Goal: Information Seeking & Learning: Compare options

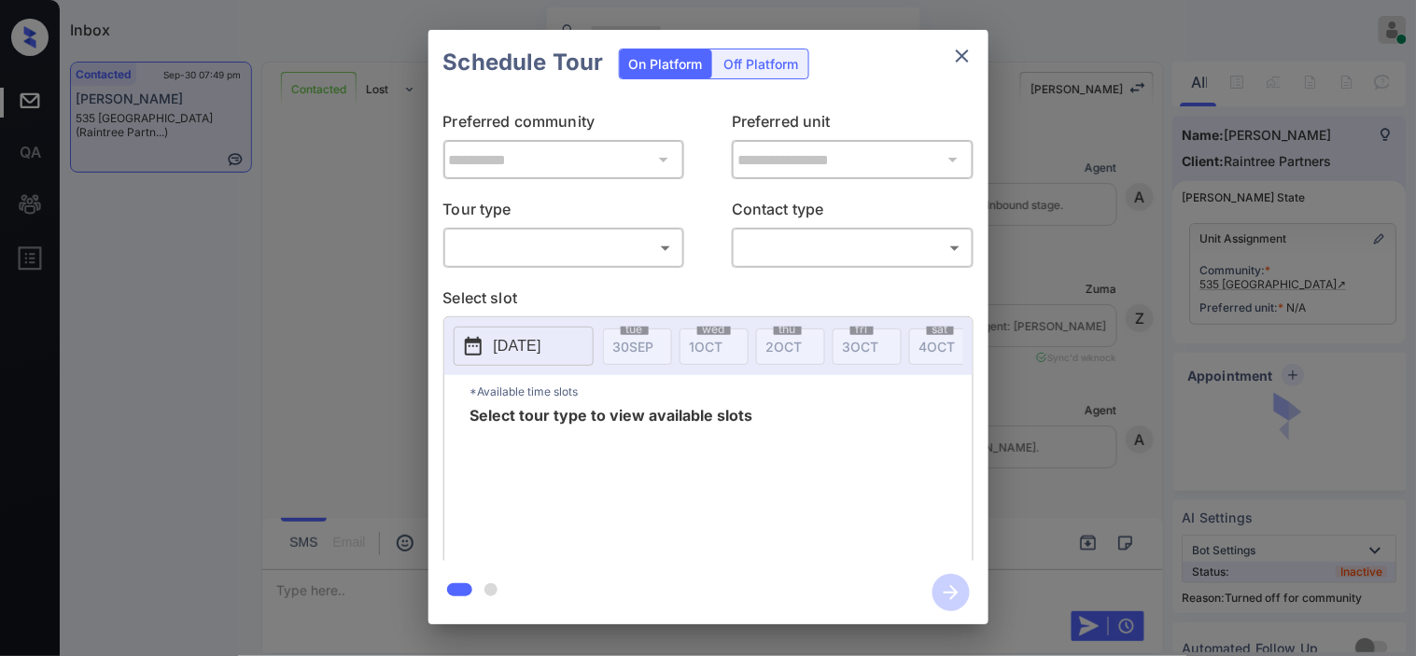
scroll to position [950, 0]
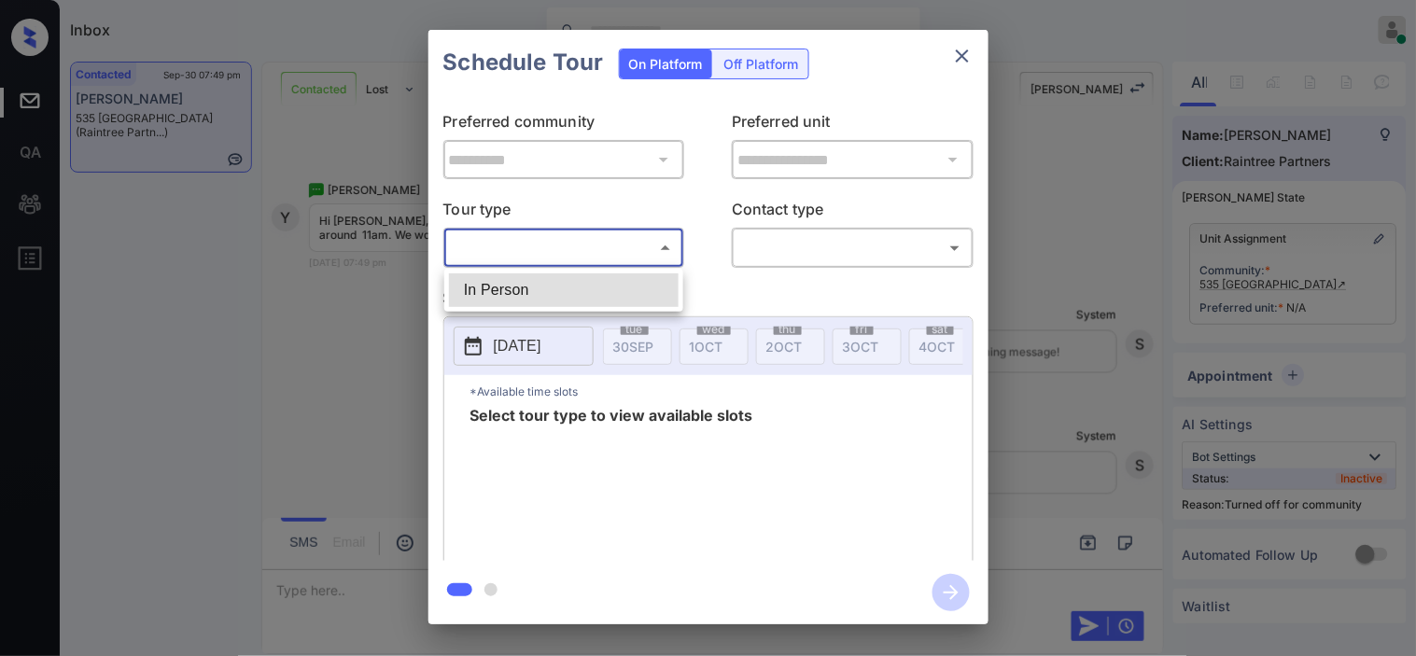
click at [650, 259] on body "Inbox [PERSON_NAME] Online Set yourself offline Set yourself on break Profile S…" at bounding box center [708, 328] width 1416 height 656
click at [640, 294] on li "In Person" at bounding box center [564, 290] width 230 height 34
type input "********"
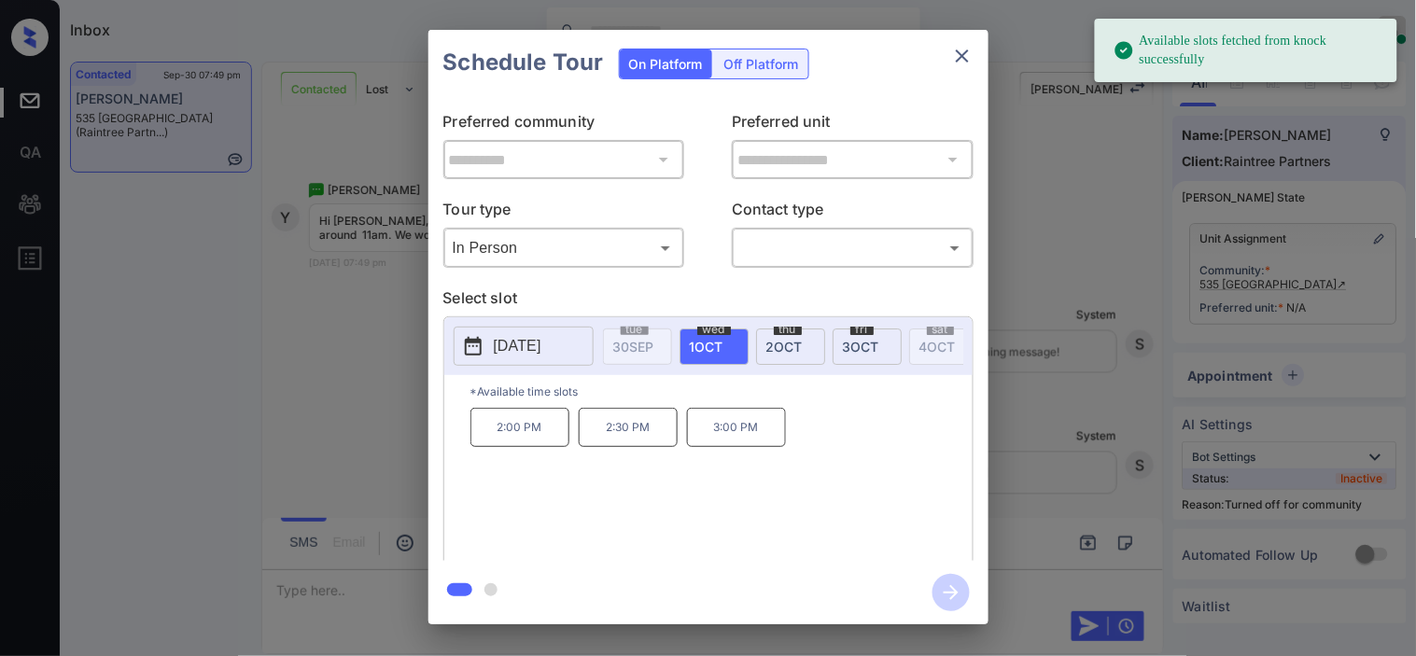
click at [498, 350] on p "2025-10-01" at bounding box center [518, 346] width 48 height 22
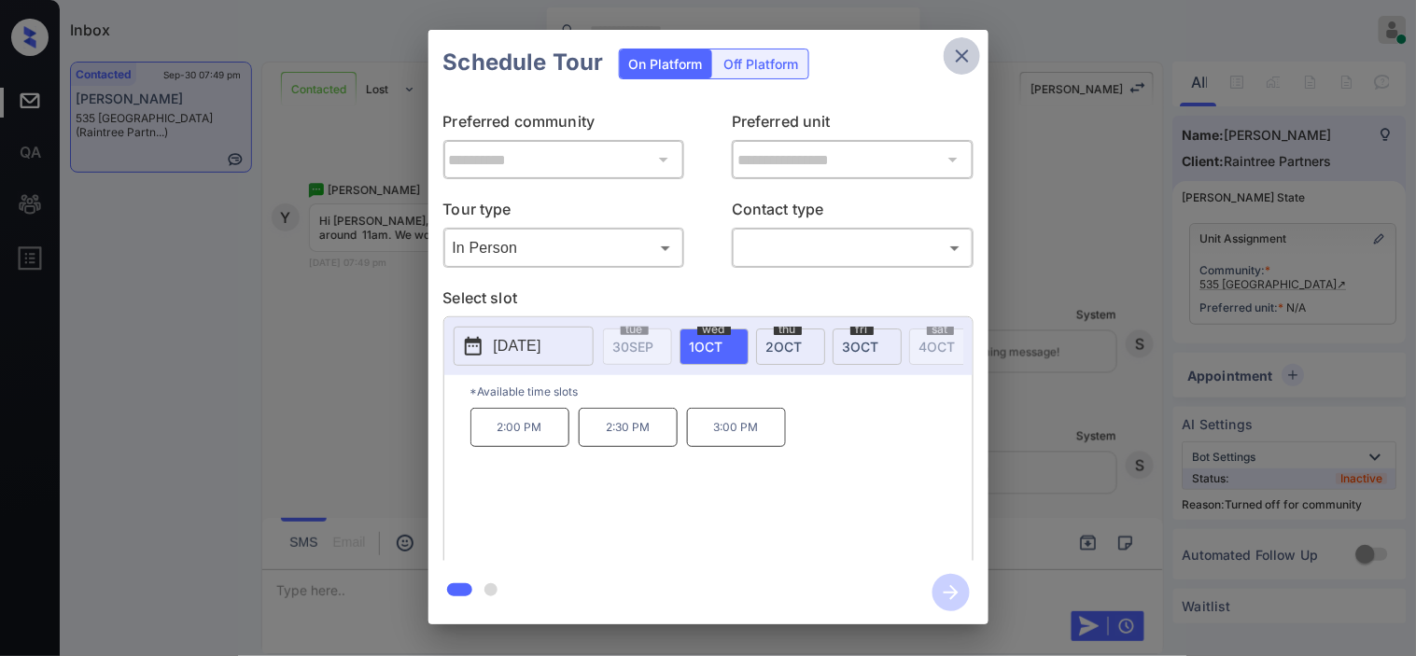
click at [969, 50] on icon "close" at bounding box center [962, 56] width 22 height 22
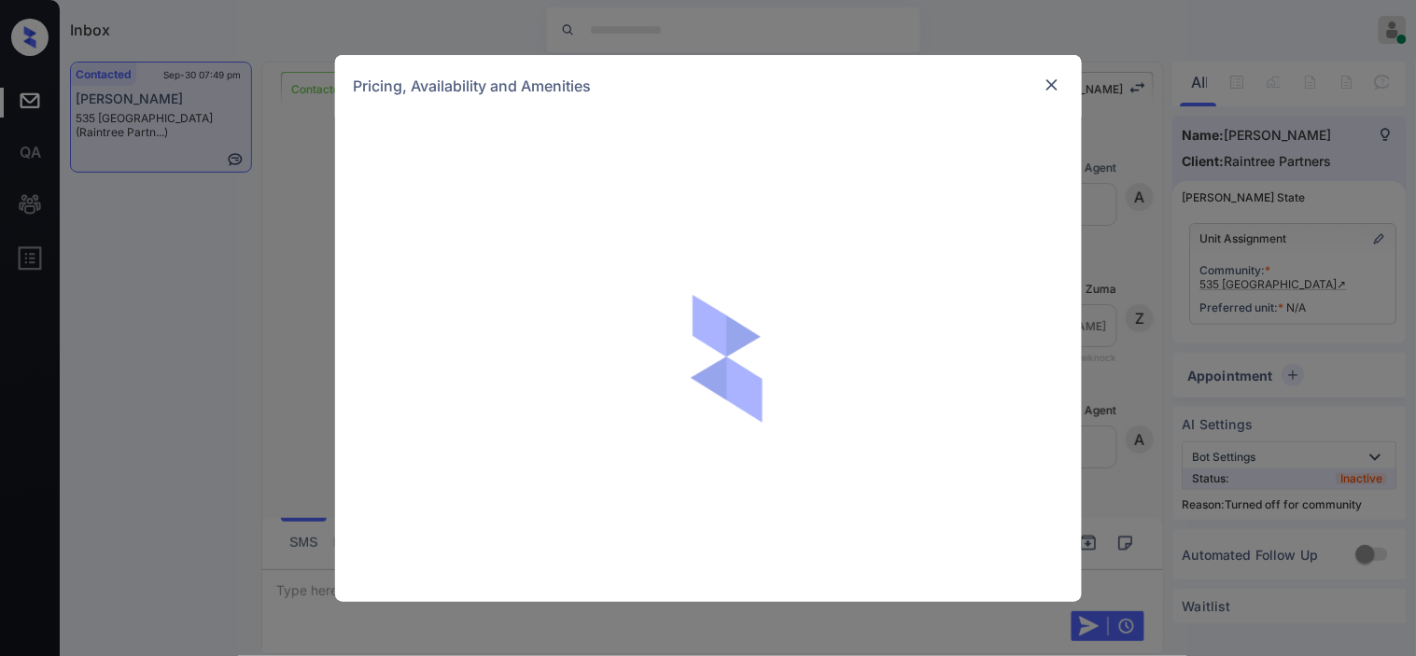
scroll to position [950, 0]
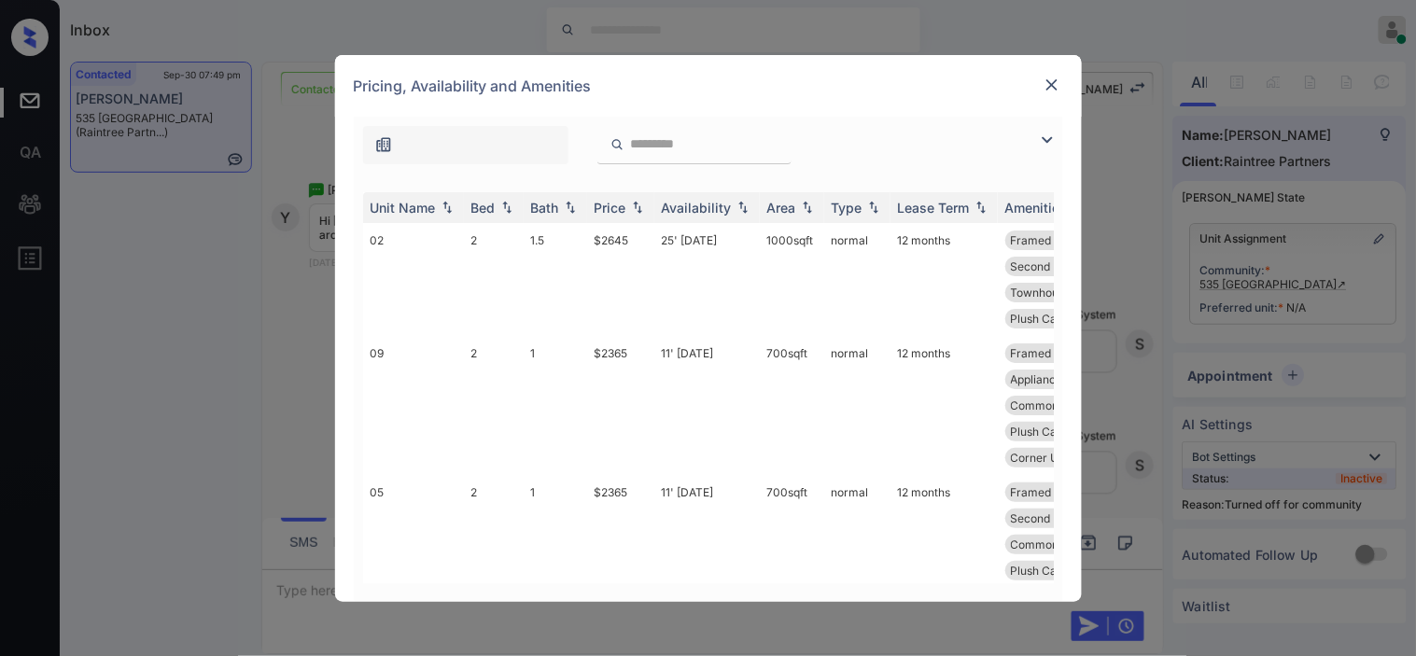
click at [1049, 141] on img at bounding box center [1047, 140] width 22 height 22
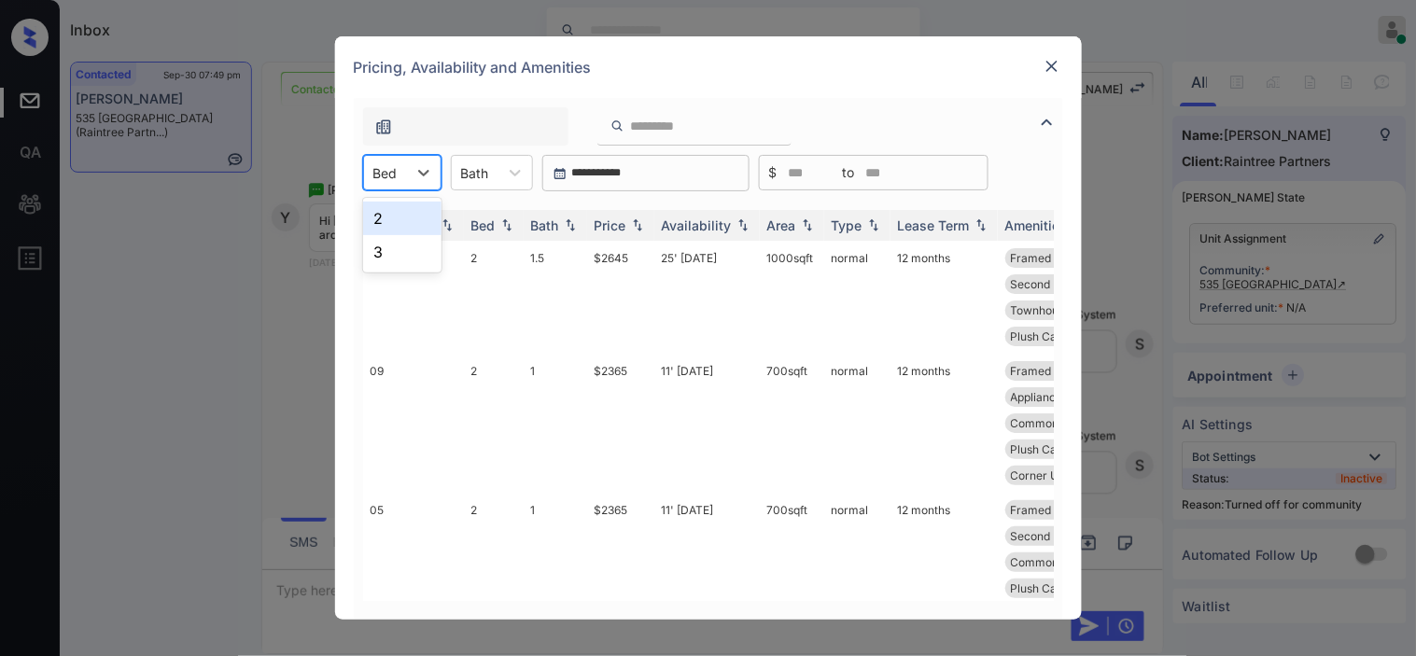
click at [380, 173] on div at bounding box center [385, 173] width 24 height 20
click at [398, 210] on div "2" at bounding box center [402, 219] width 78 height 34
click at [640, 226] on img at bounding box center [637, 225] width 19 height 13
click at [640, 226] on img at bounding box center [637, 225] width 19 height 14
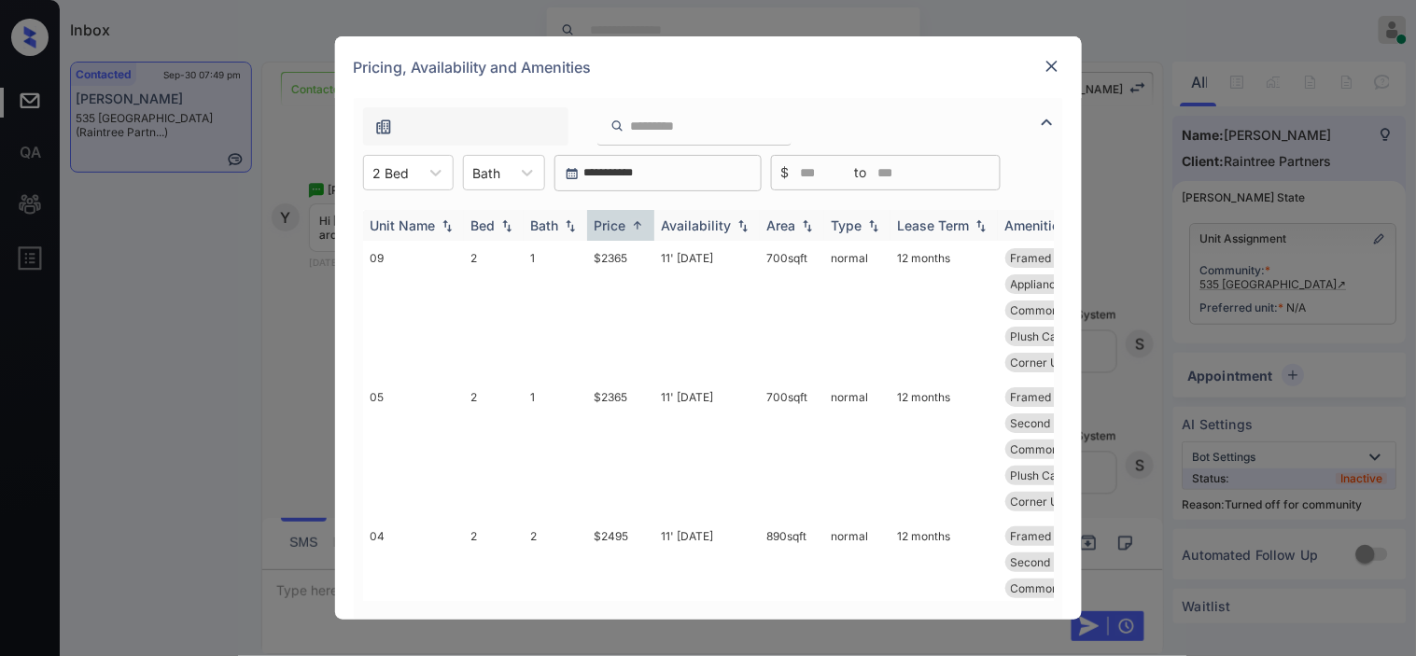
click at [640, 226] on img at bounding box center [637, 225] width 19 height 14
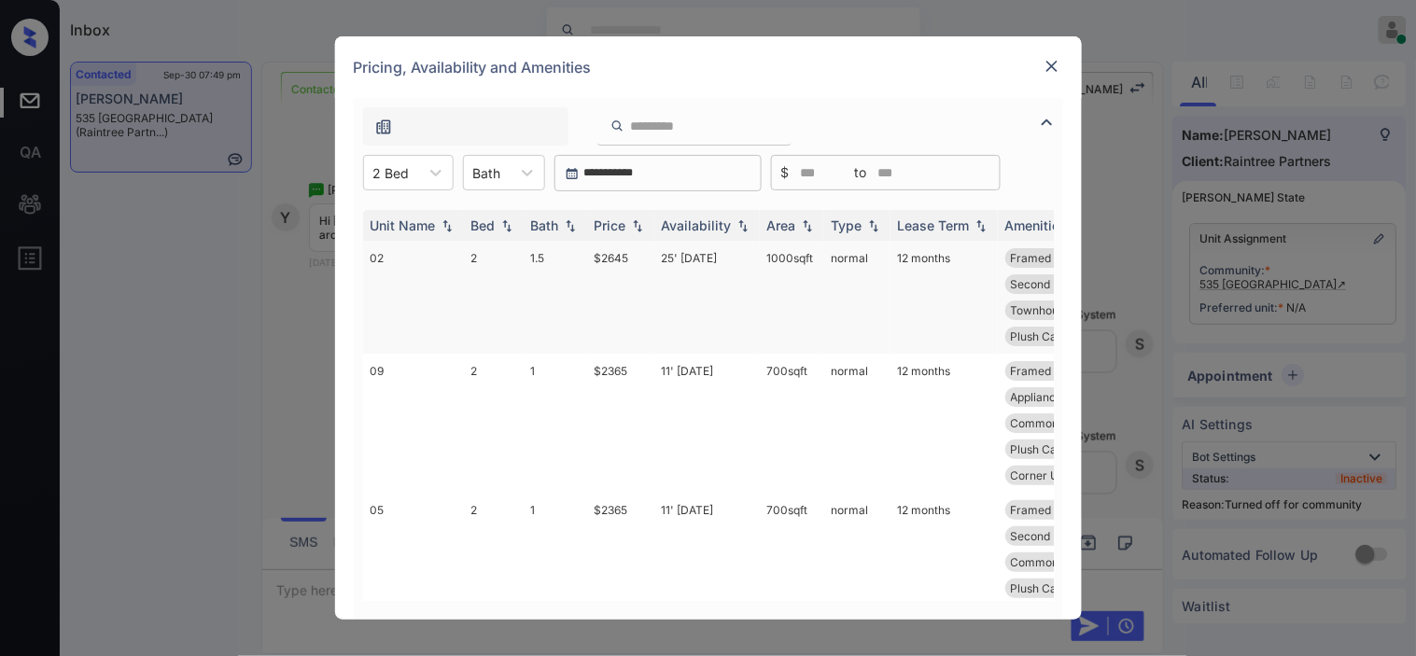
click at [576, 258] on td "1.5" at bounding box center [555, 297] width 63 height 113
drag, startPoint x: 576, startPoint y: 258, endPoint x: 661, endPoint y: 257, distance: 84.9
click at [661, 257] on tr "02 2 1.5 $2645 25' Aug 25 1000 sqft normal 12 months Framed Bathroom... Mirrore…" at bounding box center [850, 297] width 975 height 113
copy tr "$2645"
click at [661, 257] on td "25' Aug 25" at bounding box center [706, 297] width 105 height 113
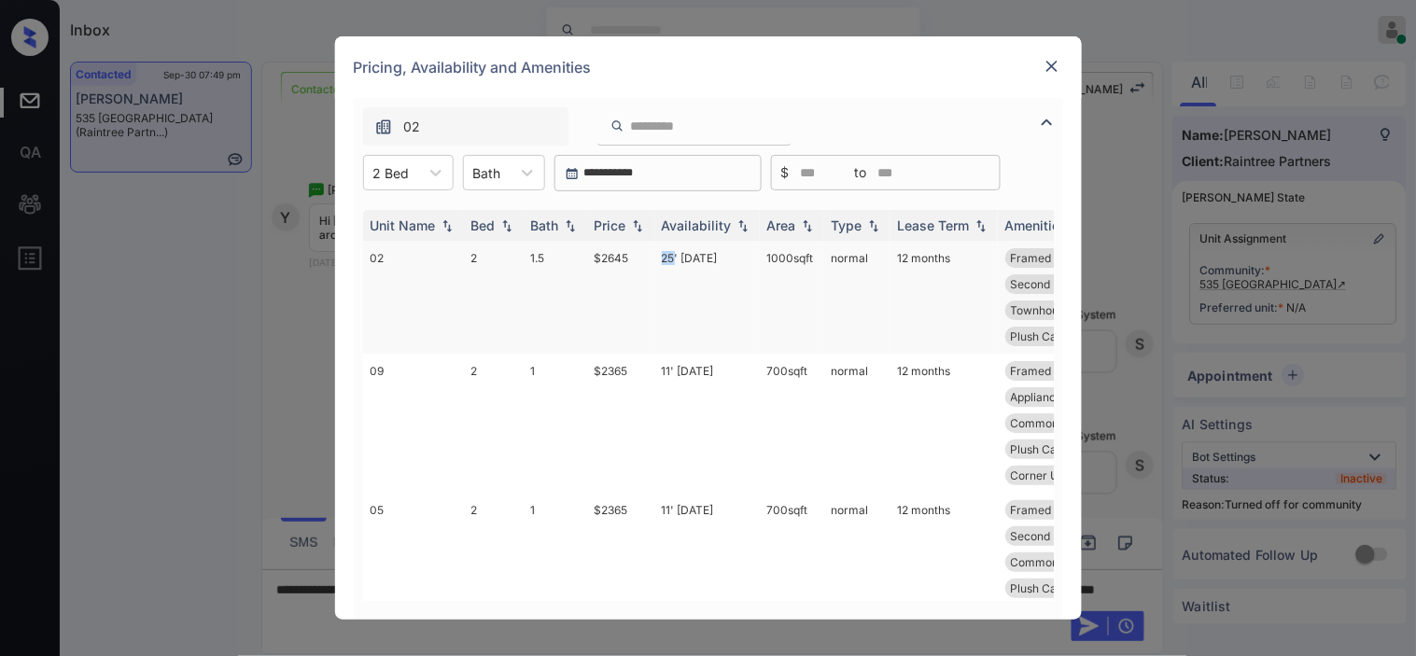
click at [661, 257] on td "25' Aug 25" at bounding box center [706, 297] width 105 height 113
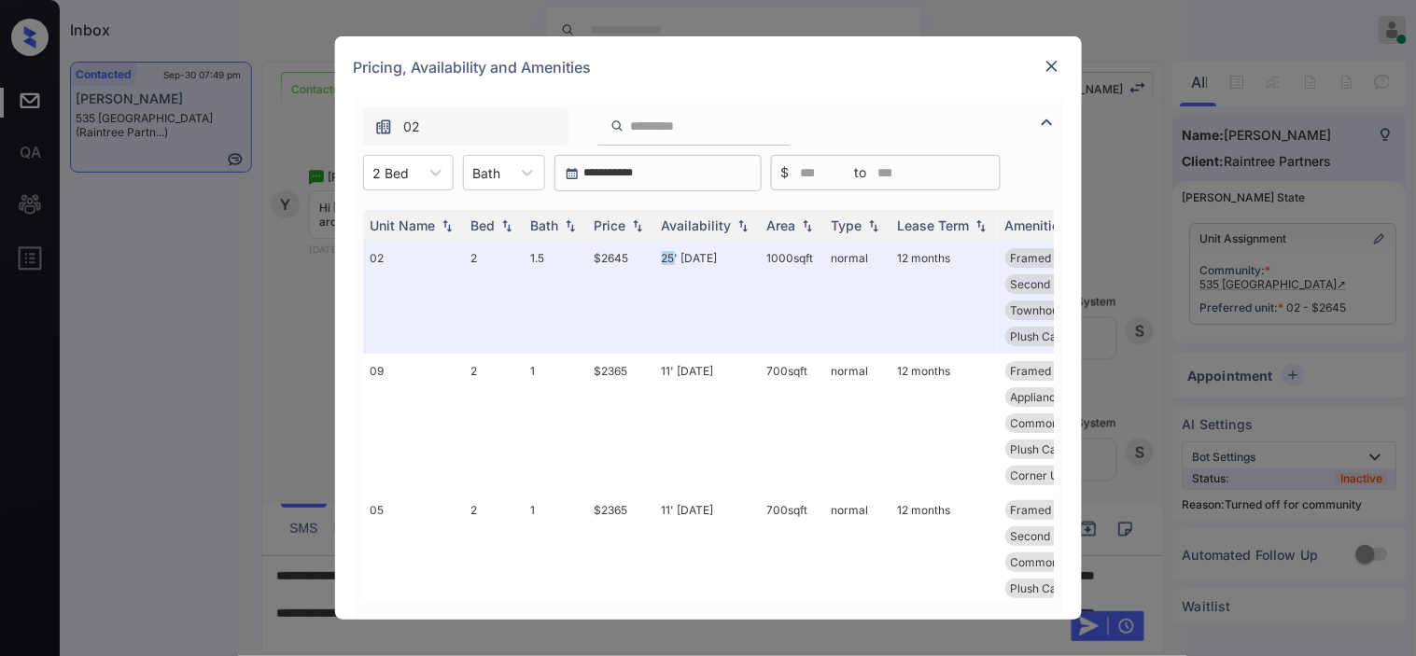
scroll to position [1193, 0]
click at [1055, 72] on img at bounding box center [1051, 66] width 19 height 19
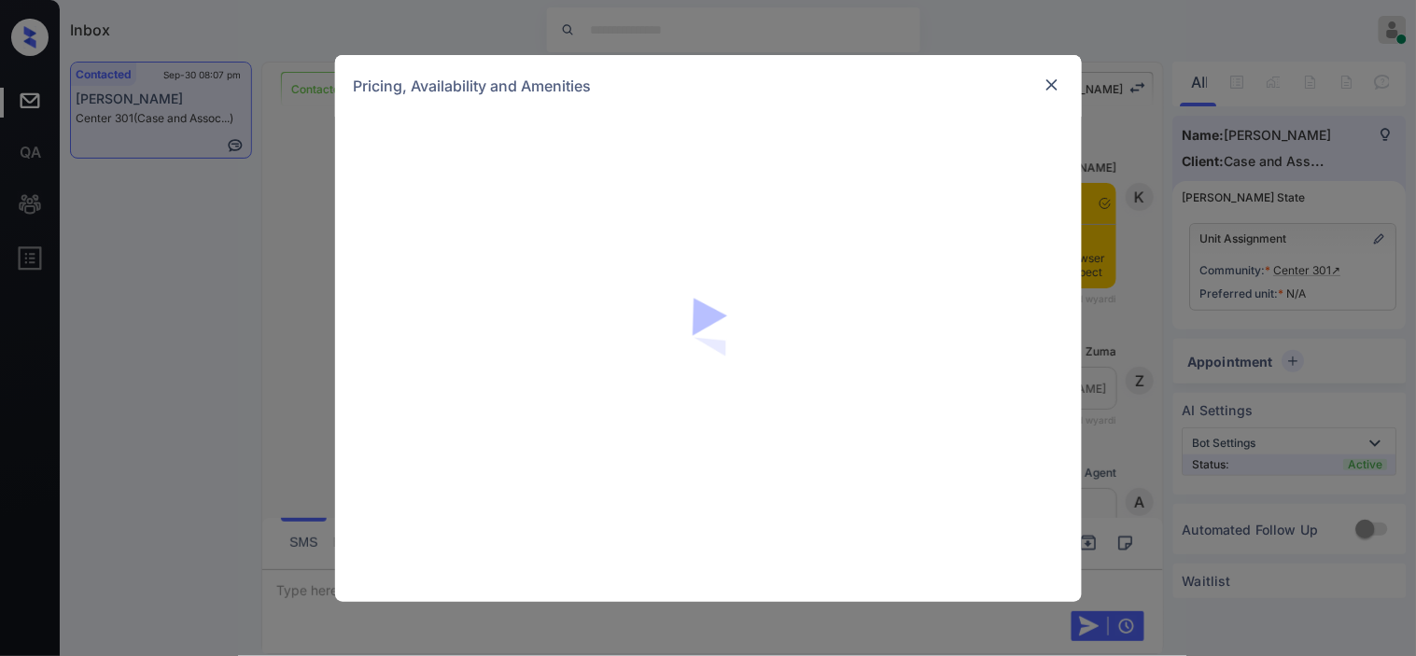
scroll to position [1466, 0]
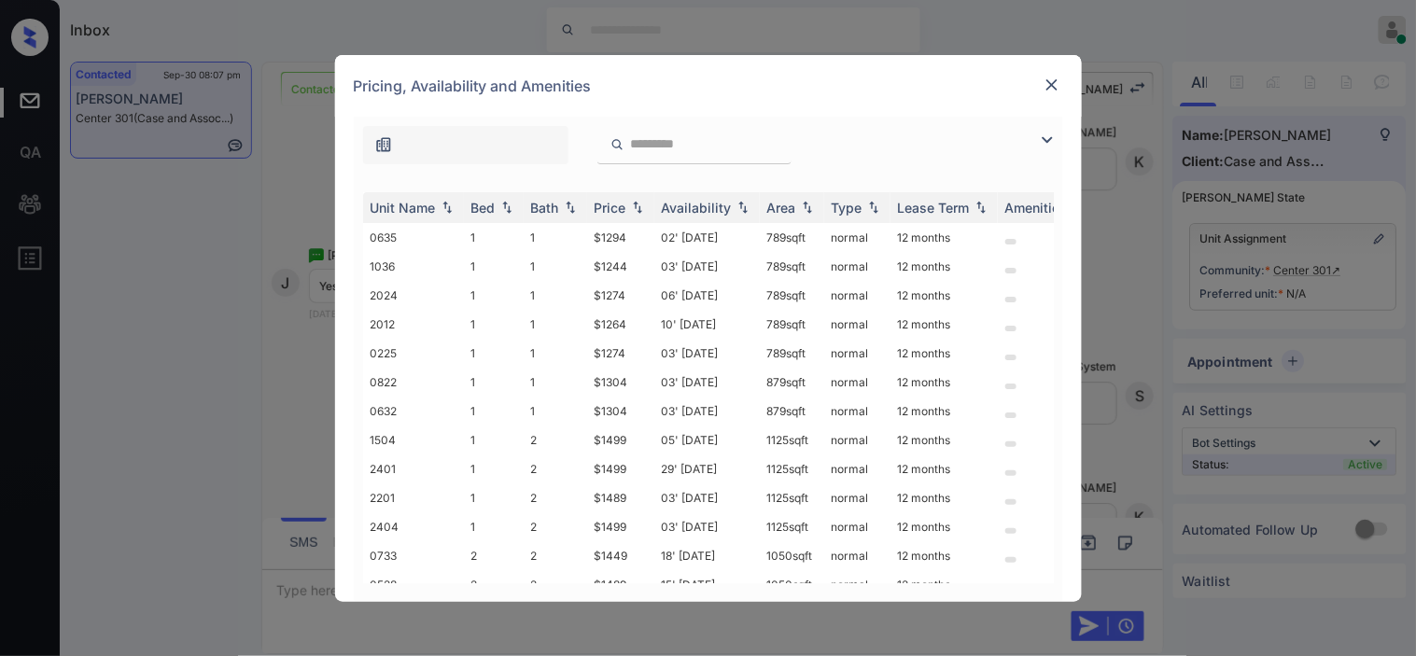
click at [1045, 141] on img at bounding box center [1047, 140] width 22 height 22
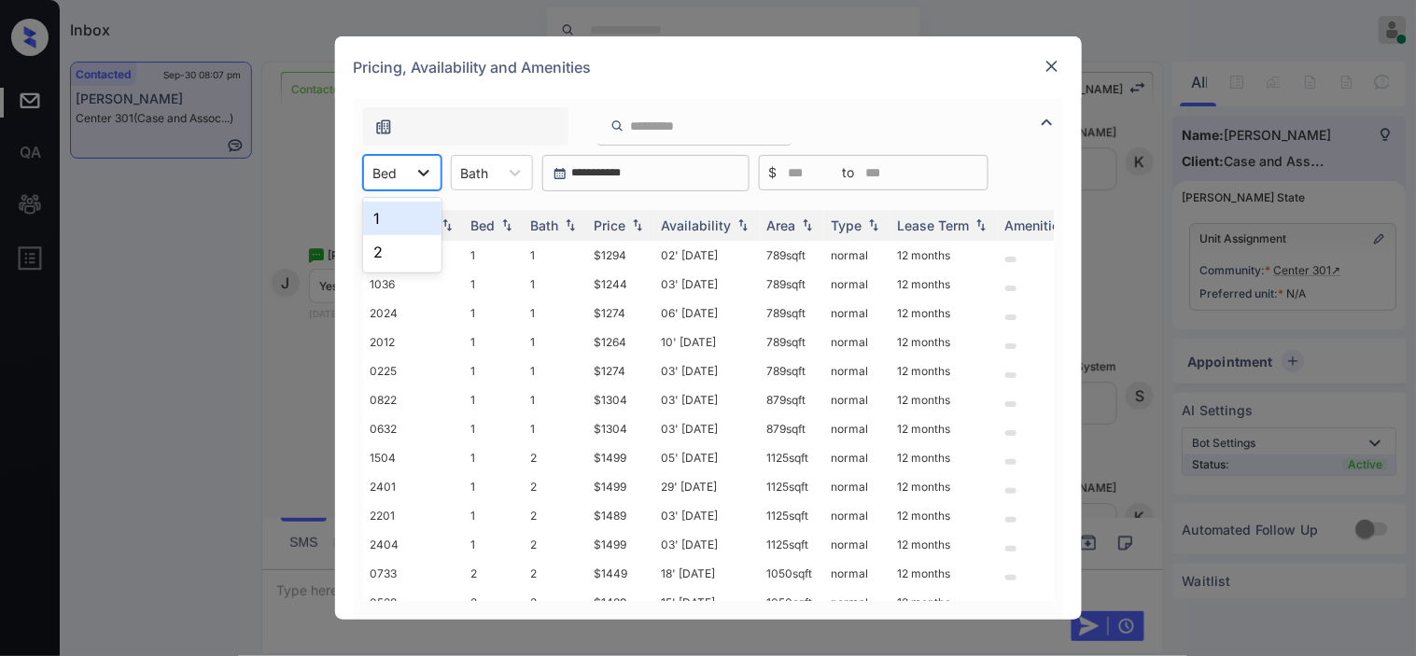
click at [431, 169] on icon at bounding box center [423, 172] width 19 height 19
click at [402, 202] on div "1" at bounding box center [402, 219] width 78 height 34
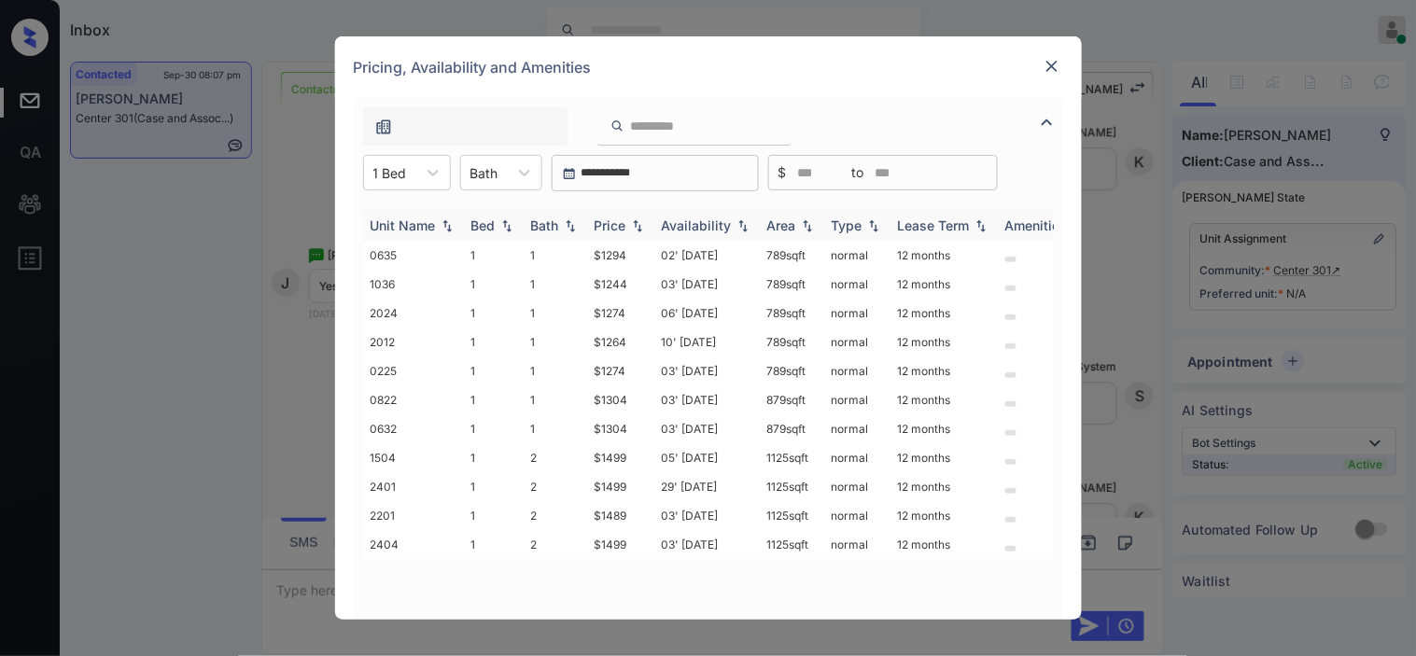
click at [631, 226] on img at bounding box center [637, 225] width 19 height 13
click at [631, 226] on img at bounding box center [637, 225] width 19 height 14
drag, startPoint x: 584, startPoint y: 373, endPoint x: 566, endPoint y: 348, distance: 31.4
click at [566, 348] on tbody "1036 1 1 $1244 03' Oct 25 789 sqft normal 12 months 2012 1 1 $1264 10' Oct 25 7…" at bounding box center [850, 400] width 975 height 318
copy tbody "$1274 03' Nov 25 789 sqft normal 12 months 0635 1 1"
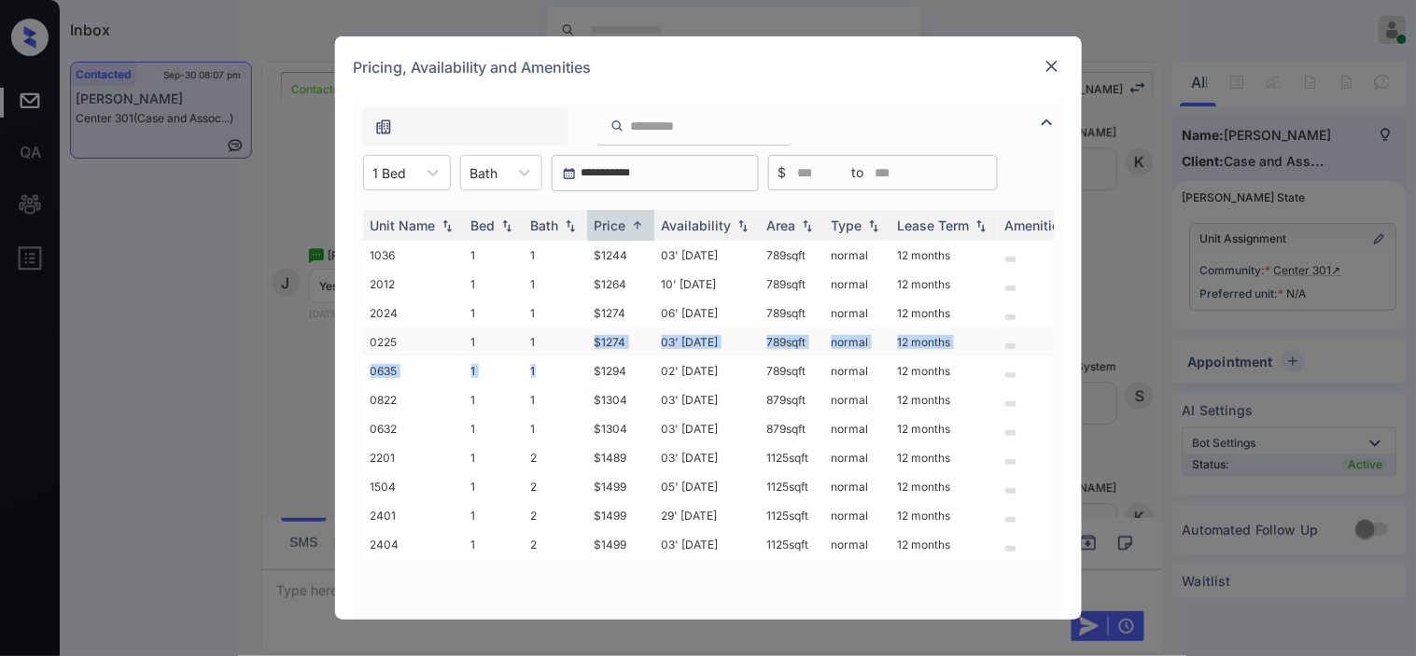
click at [575, 340] on td "1" at bounding box center [555, 342] width 63 height 29
drag, startPoint x: 576, startPoint y: 336, endPoint x: 632, endPoint y: 339, distance: 56.1
click at [632, 339] on tr "0225 1 1 $1274 03' Nov 25 789 sqft normal 12 months" at bounding box center [850, 342] width 975 height 29
copy tr "$1274"
click at [1043, 66] on img at bounding box center [1051, 66] width 19 height 19
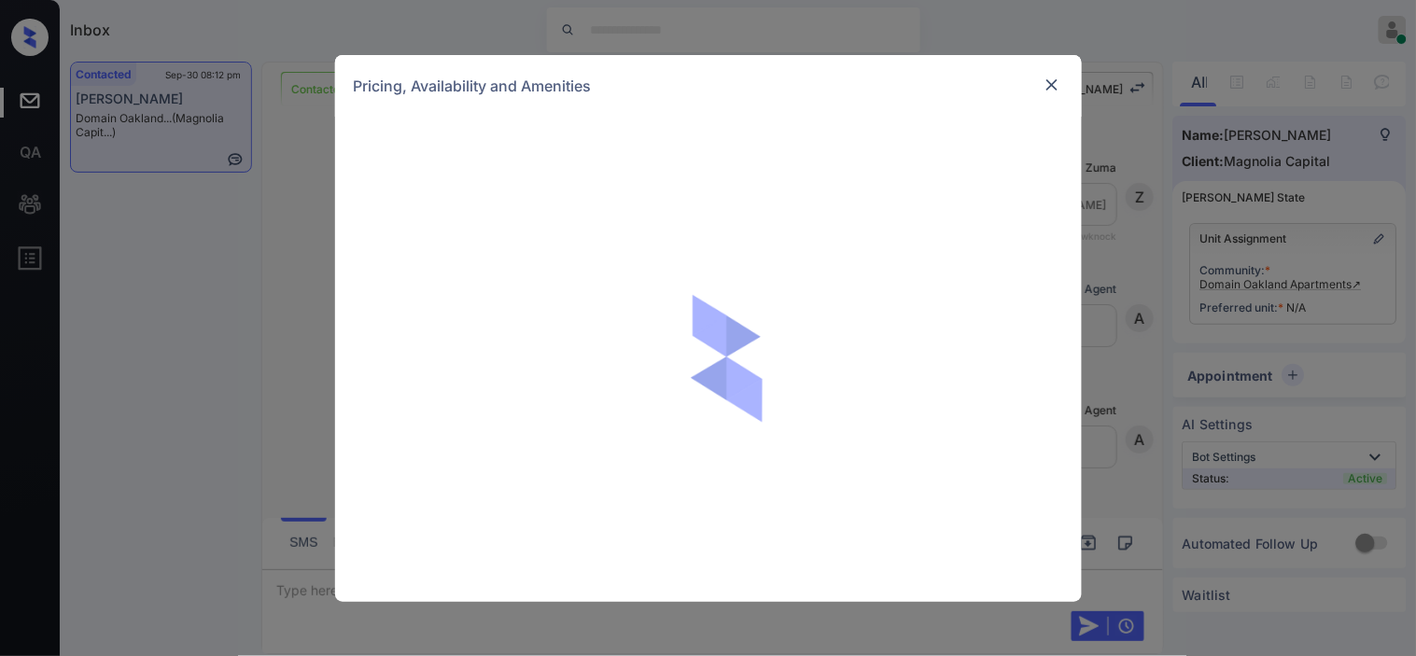
scroll to position [1822, 0]
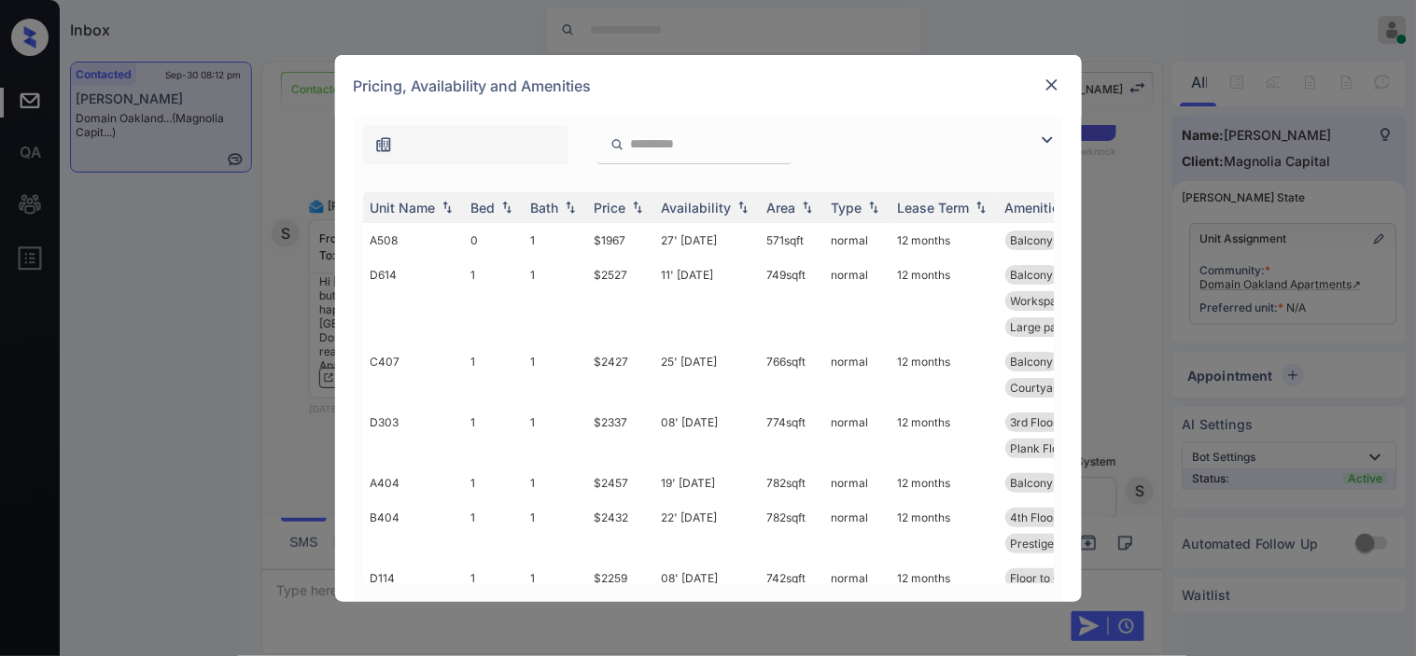
click at [1043, 131] on img at bounding box center [1047, 140] width 22 height 22
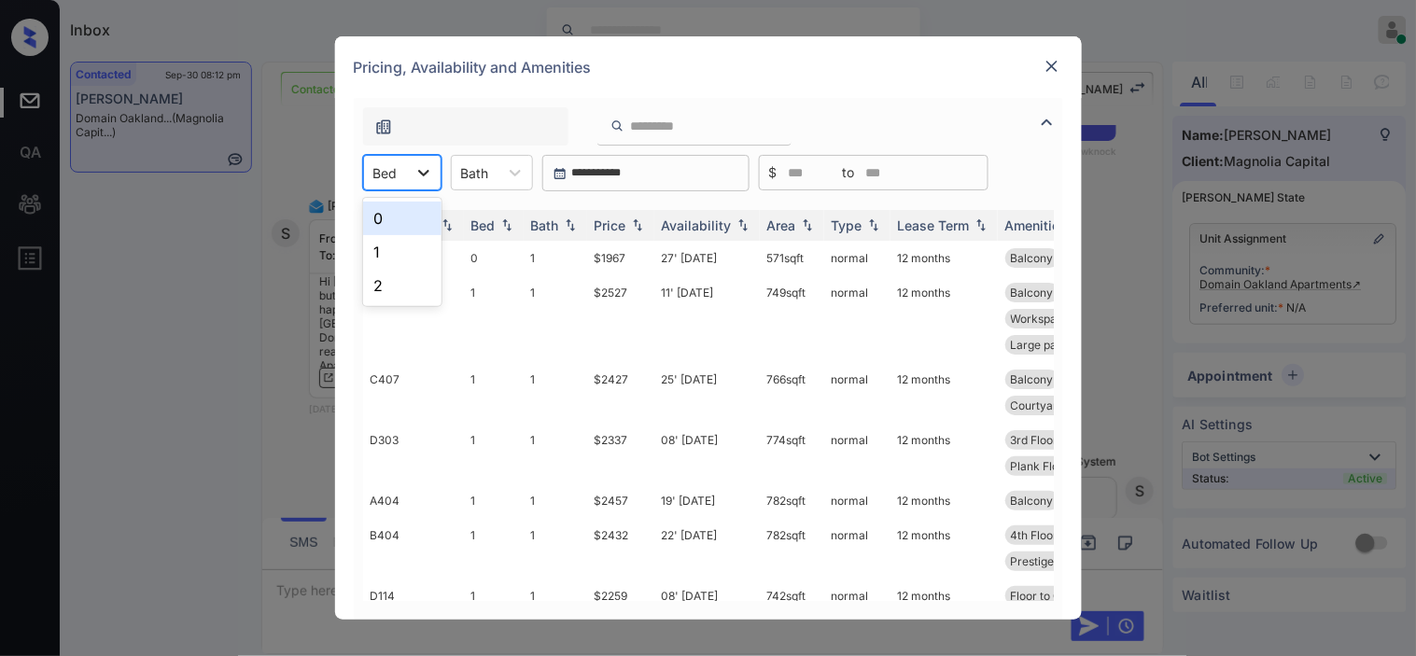
click at [407, 161] on div at bounding box center [424, 173] width 34 height 34
click at [407, 253] on div "1" at bounding box center [402, 252] width 78 height 34
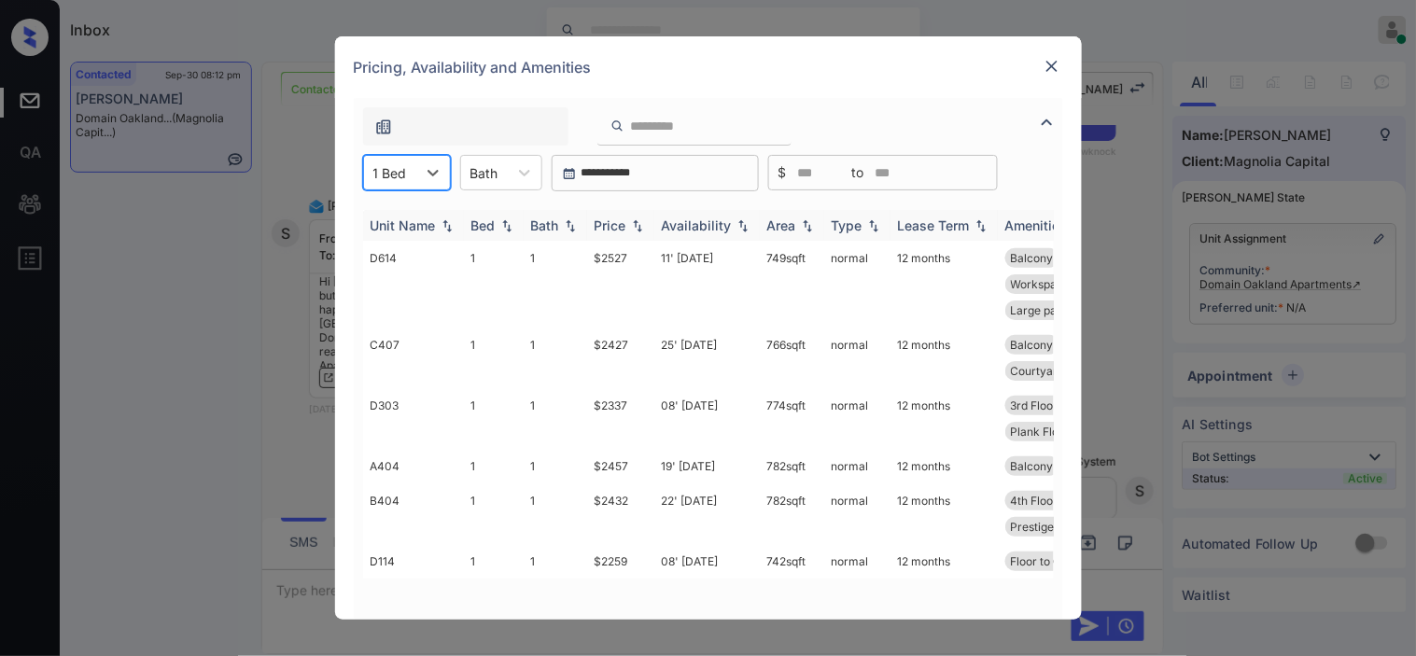
click at [632, 229] on img at bounding box center [637, 225] width 19 height 13
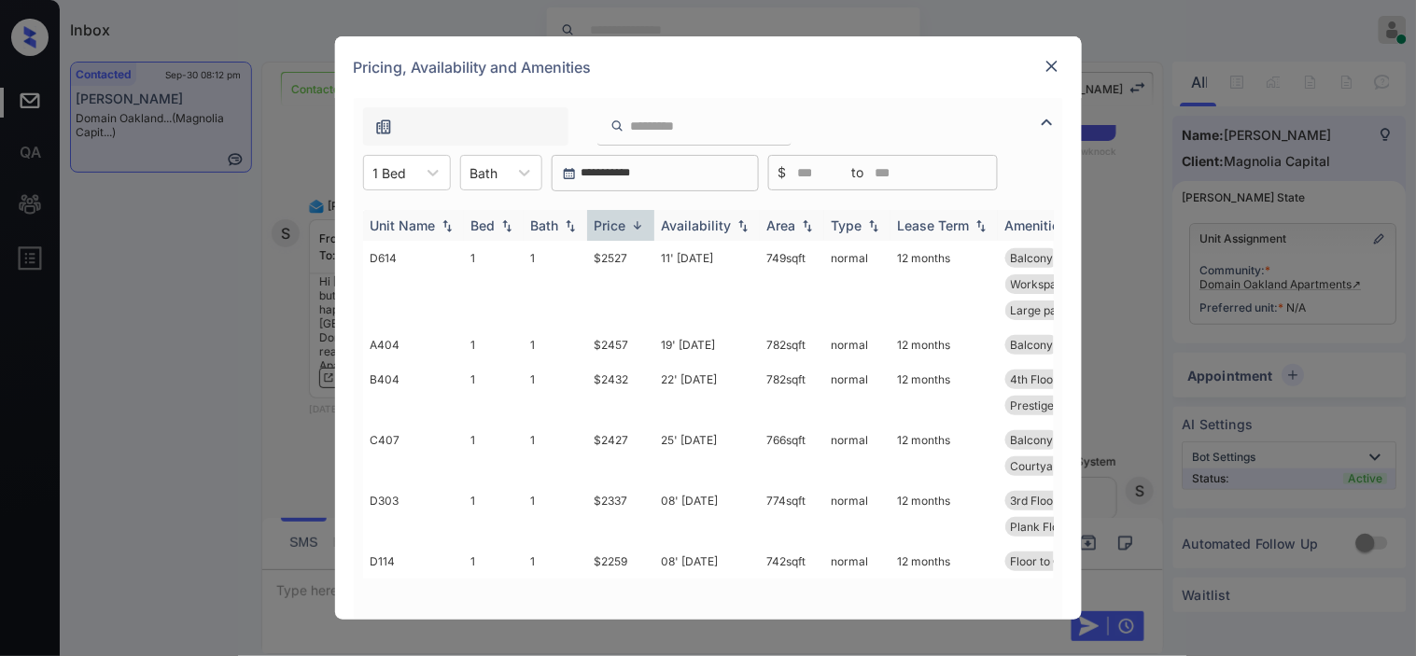
click at [632, 229] on img at bounding box center [637, 225] width 19 height 14
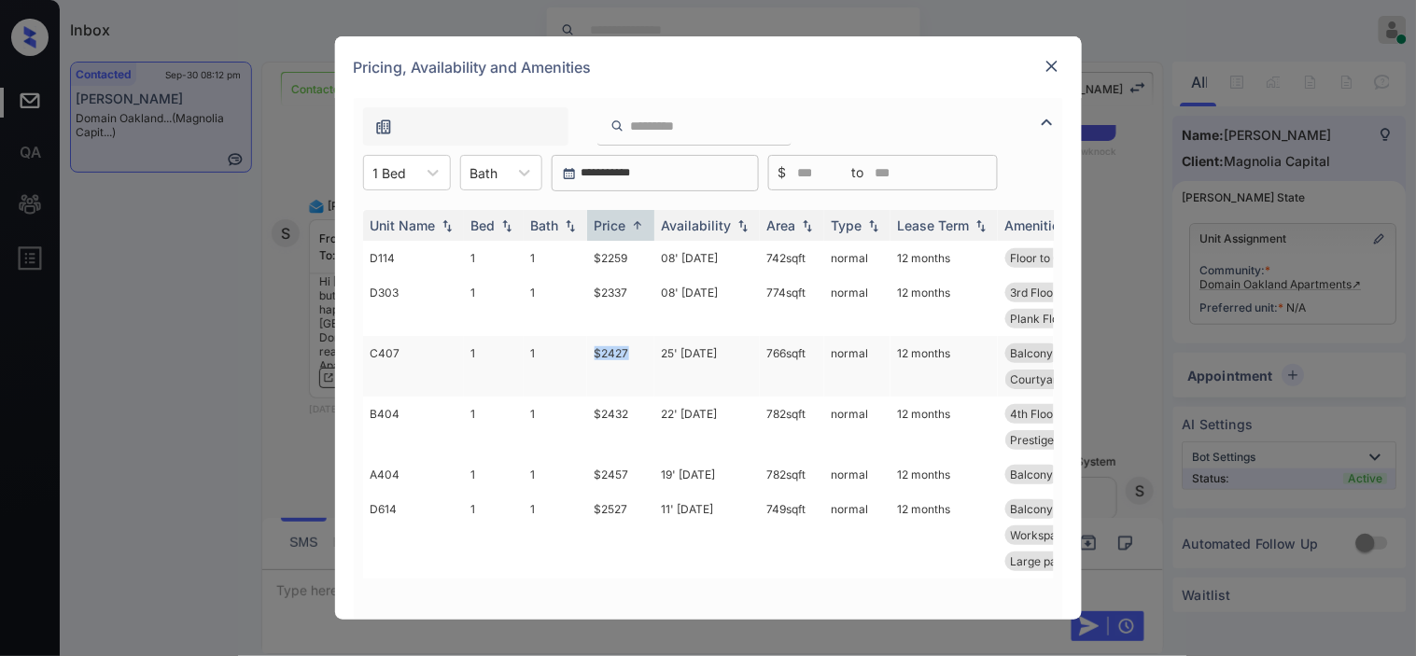
drag, startPoint x: 573, startPoint y: 346, endPoint x: 638, endPoint y: 350, distance: 65.4
click at [638, 350] on tr "C407 1 1 $2427 25' Sep 25 766 sqft normal 12 months Balcony 4th Floor Floor to …" at bounding box center [850, 366] width 975 height 61
copy tr "$2427"
click at [1051, 61] on img at bounding box center [1051, 66] width 19 height 19
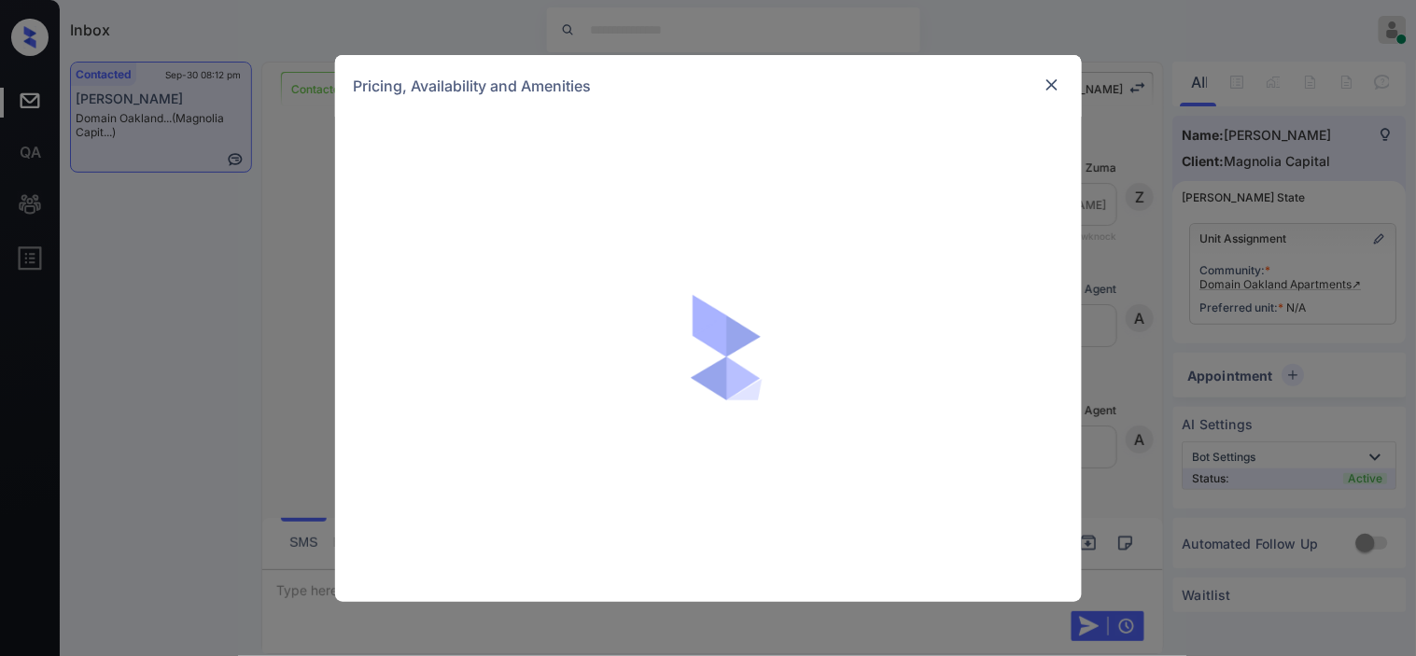
scroll to position [1822, 0]
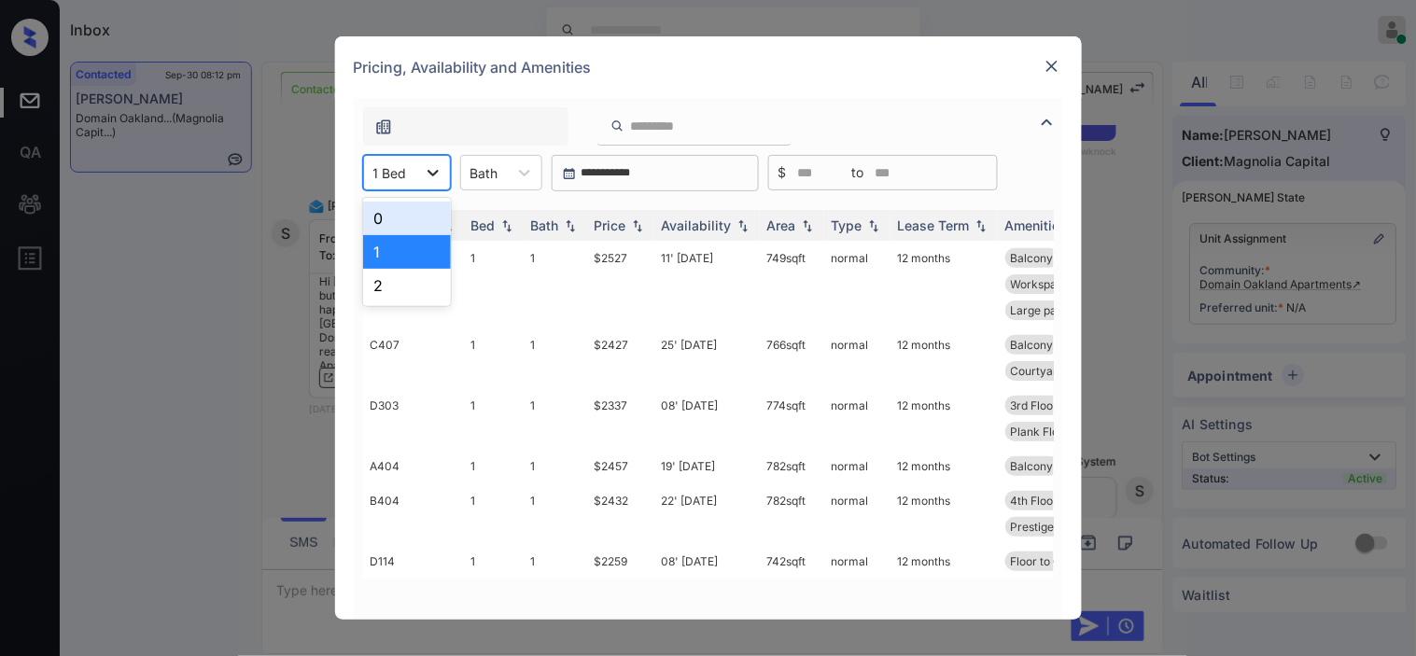
click at [416, 166] on div at bounding box center [433, 173] width 34 height 34
click at [409, 283] on div "2" at bounding box center [407, 286] width 88 height 34
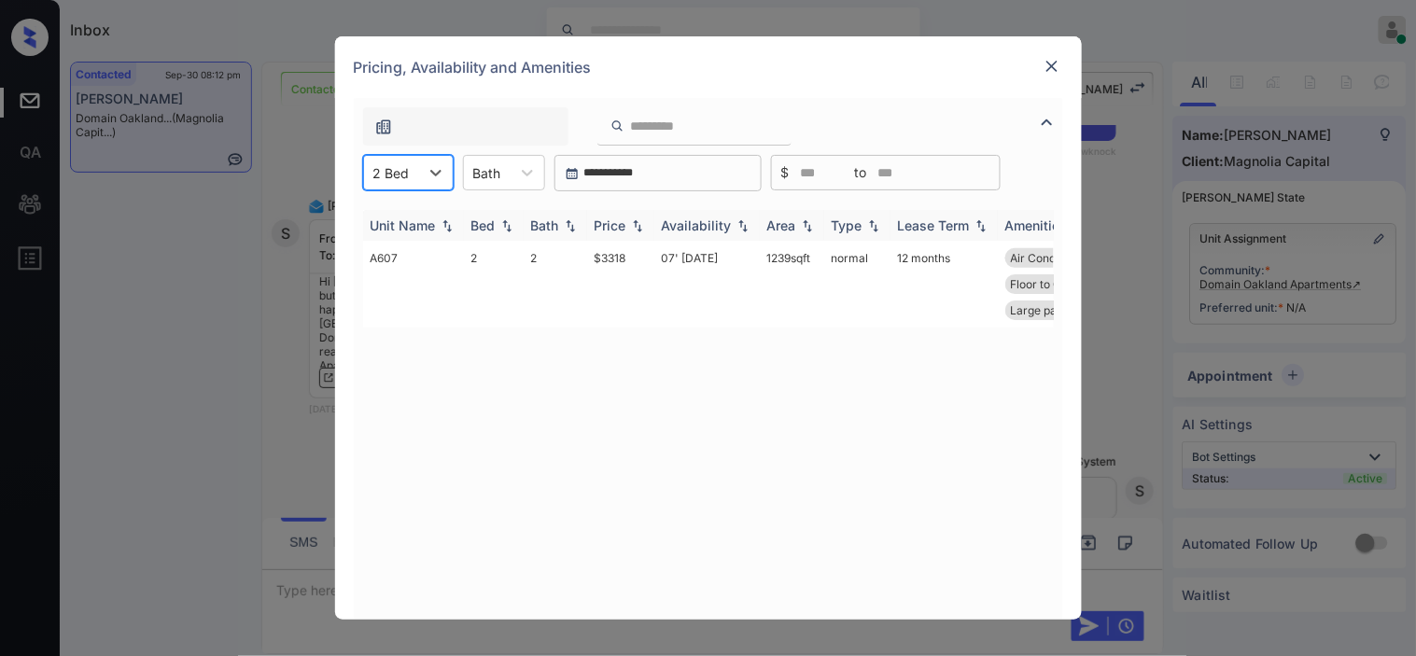
click at [636, 229] on img at bounding box center [637, 225] width 19 height 13
click at [636, 229] on img at bounding box center [637, 225] width 19 height 14
drag, startPoint x: 586, startPoint y: 259, endPoint x: 660, endPoint y: 264, distance: 73.9
click at [660, 264] on tr "A607 2 2 $3318 07' [DATE] sqft normal 12 months Air Conditionin... 6th Floor Sk…" at bounding box center [850, 284] width 975 height 87
copy td "$3318"
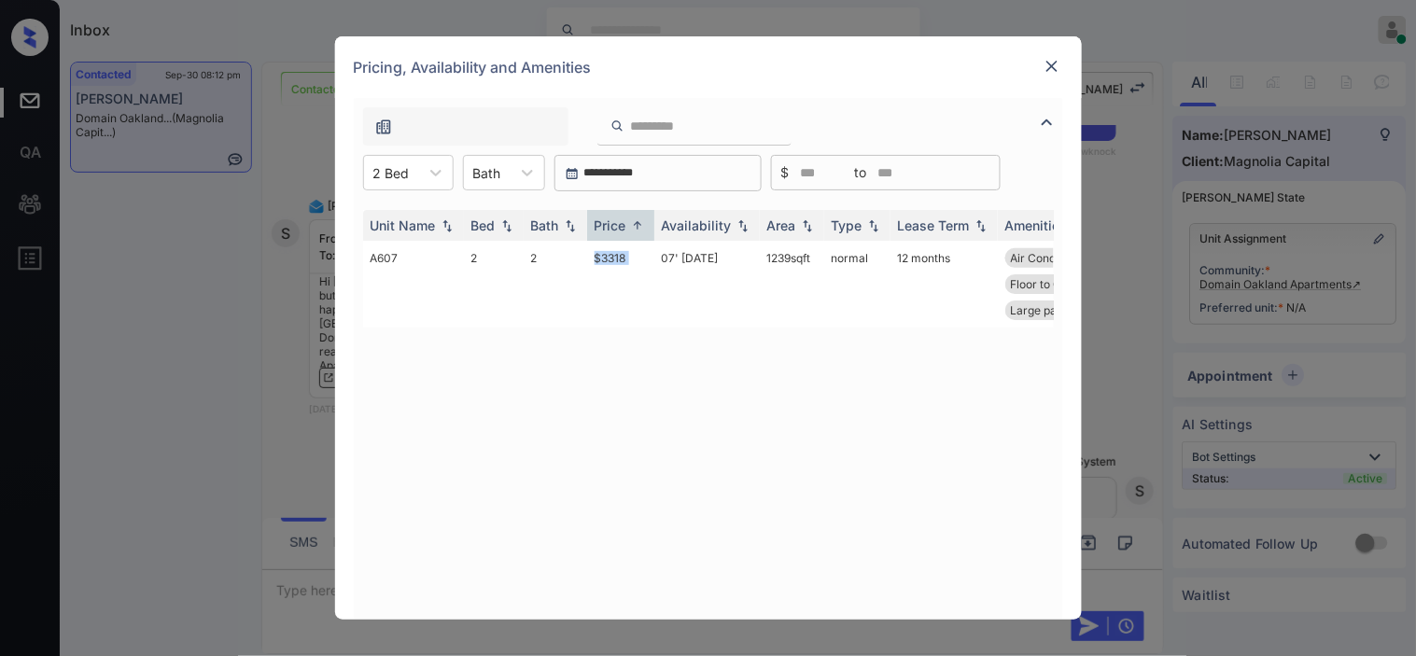
click at [1053, 63] on img at bounding box center [1051, 66] width 19 height 19
